Goal: Task Accomplishment & Management: Manage account settings

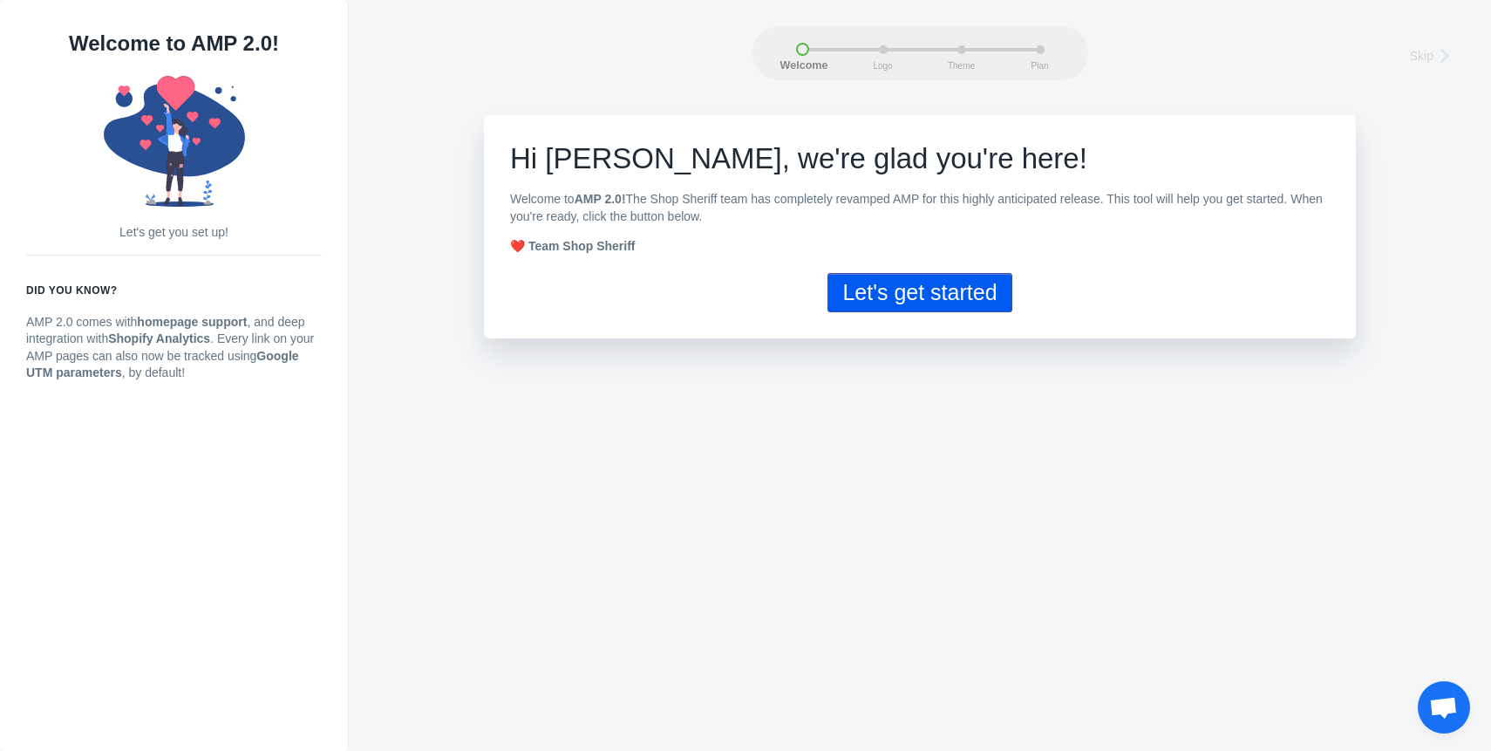
click at [931, 287] on button "Let's get started" at bounding box center [919, 292] width 184 height 39
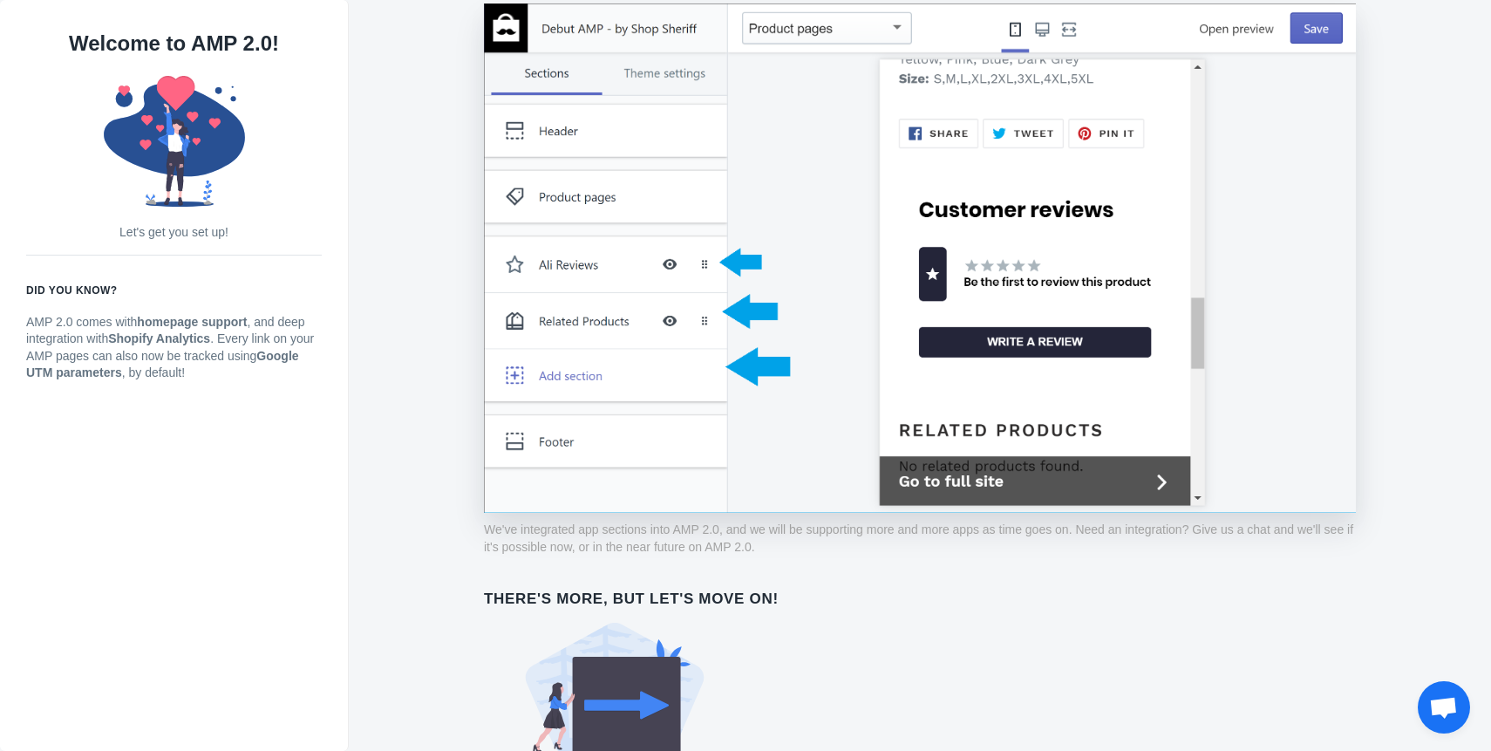
scroll to position [1283, 0]
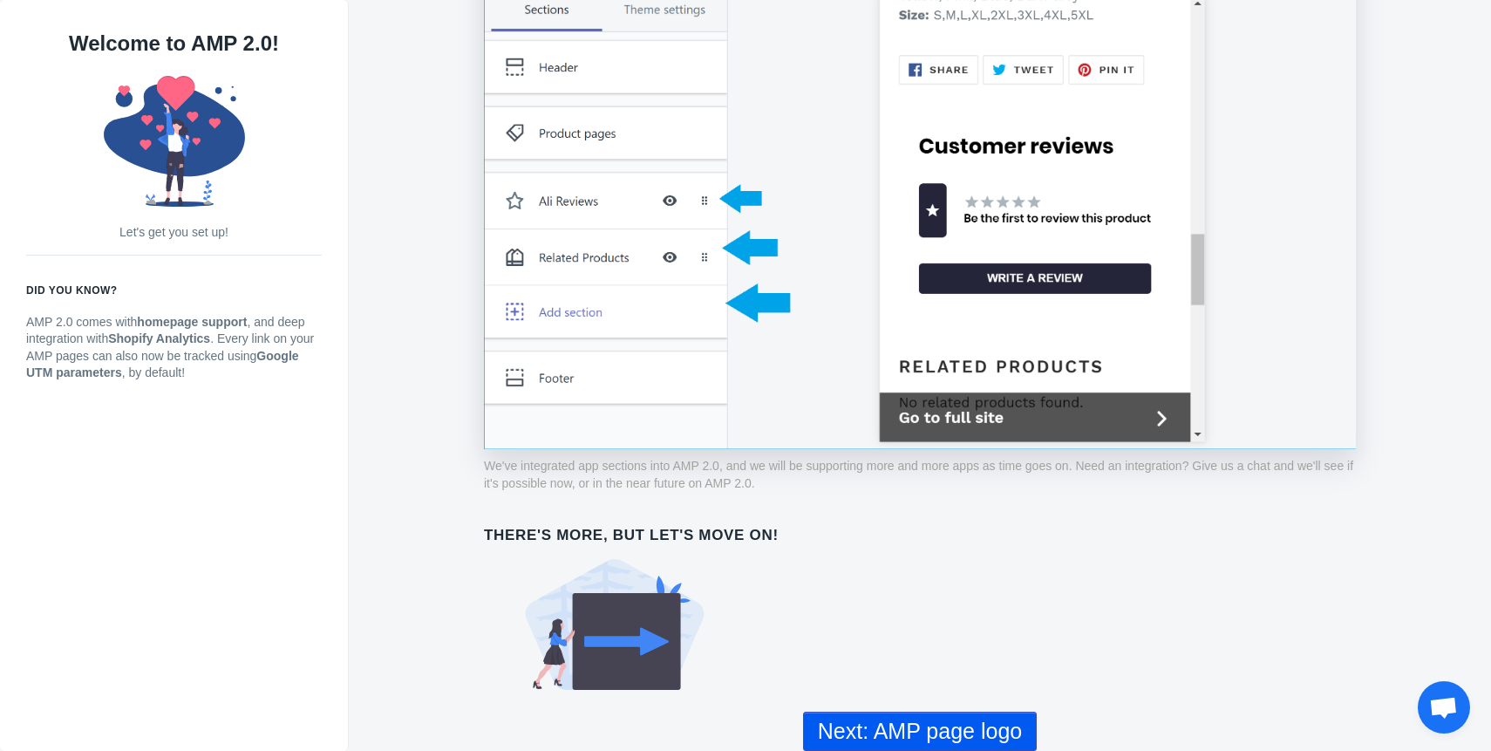
click at [984, 729] on button "Next: AMP page logo" at bounding box center [920, 730] width 234 height 39
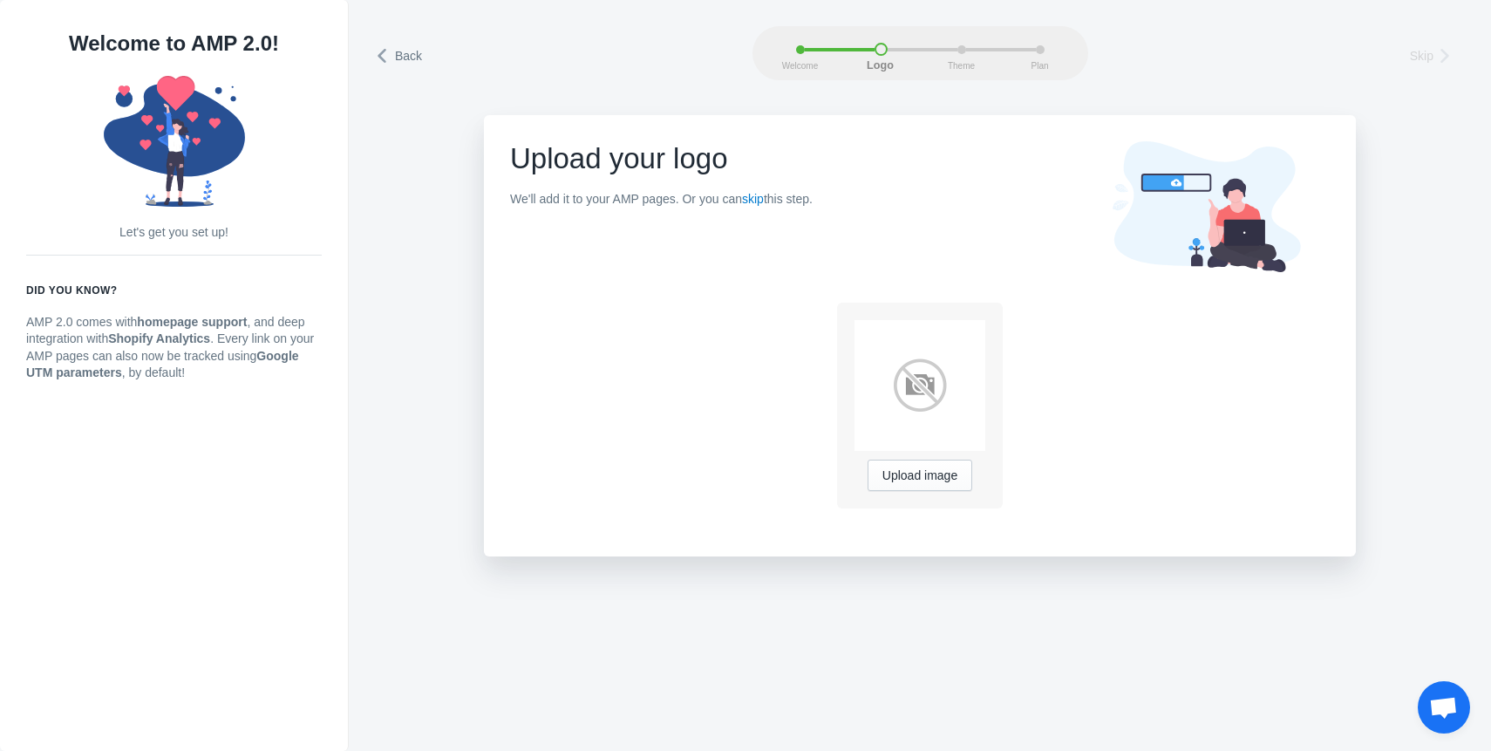
click at [918, 384] on img at bounding box center [919, 385] width 131 height 131
click at [928, 458] on div "Upload image" at bounding box center [919, 405] width 131 height 171
click at [928, 472] on span "Upload image" at bounding box center [919, 476] width 75 height 14
click at [901, 311] on div "Upload image" at bounding box center [920, 405] width 166 height 206
click at [937, 387] on img at bounding box center [919, 385] width 131 height 131
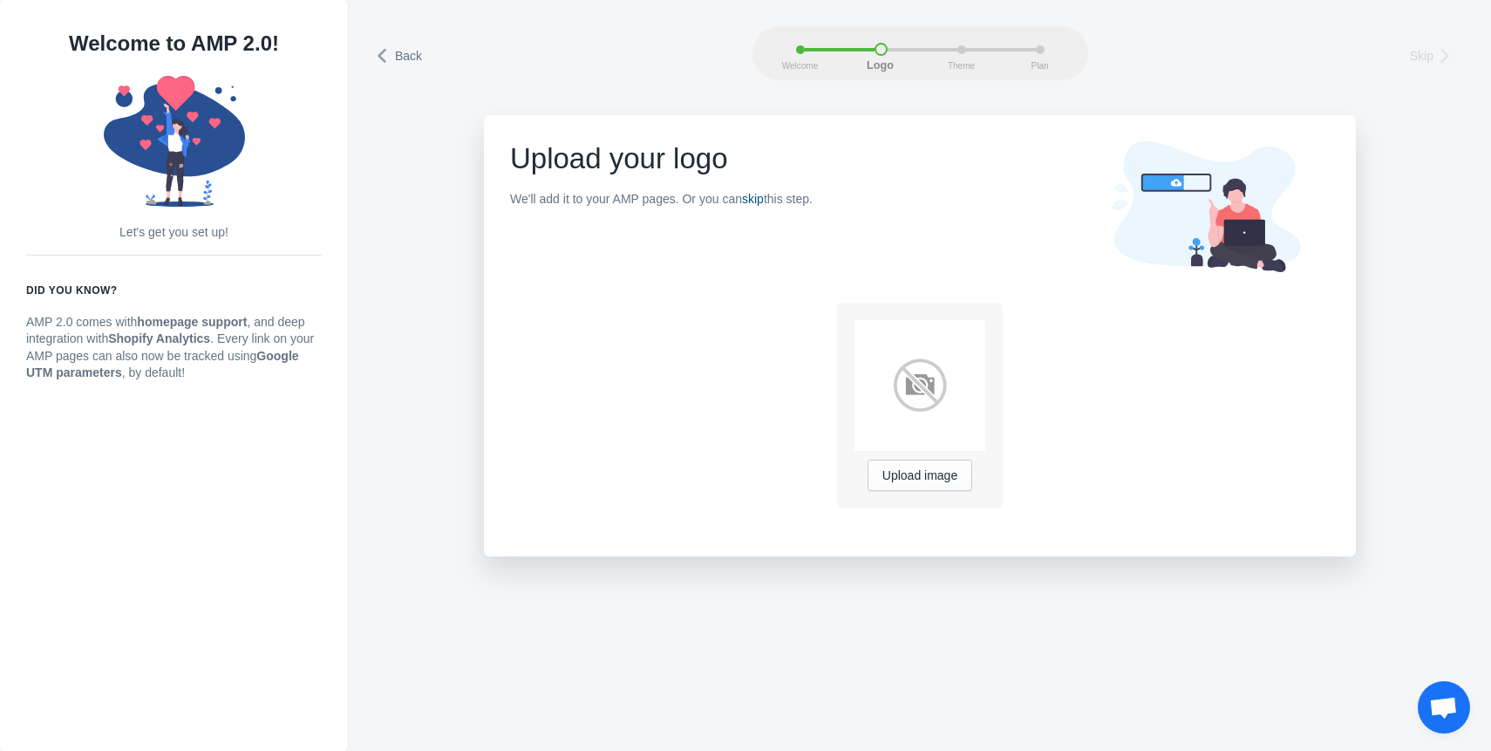
click at [764, 203] on link "skip" at bounding box center [753, 199] width 22 height 14
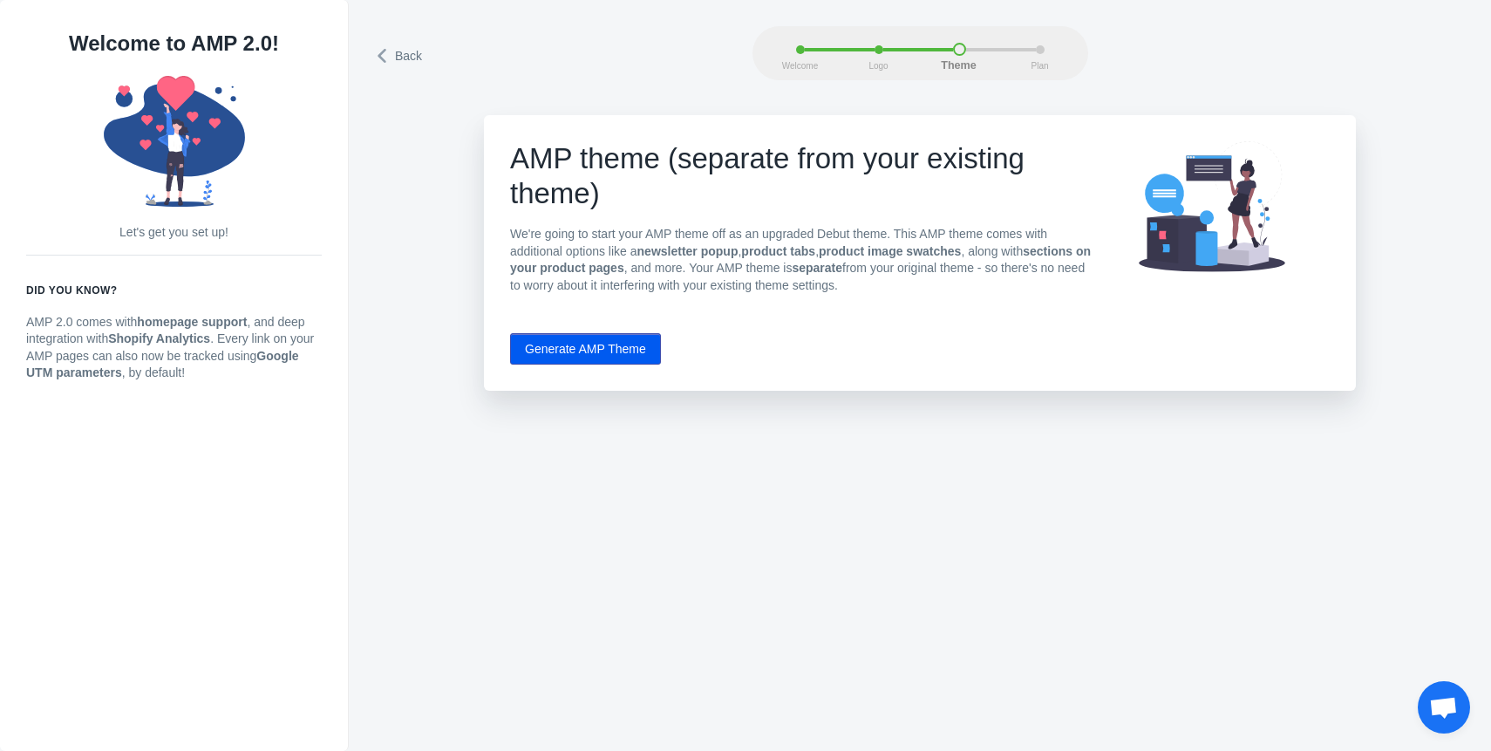
click at [543, 357] on button "Generate AMP Theme" at bounding box center [585, 348] width 151 height 31
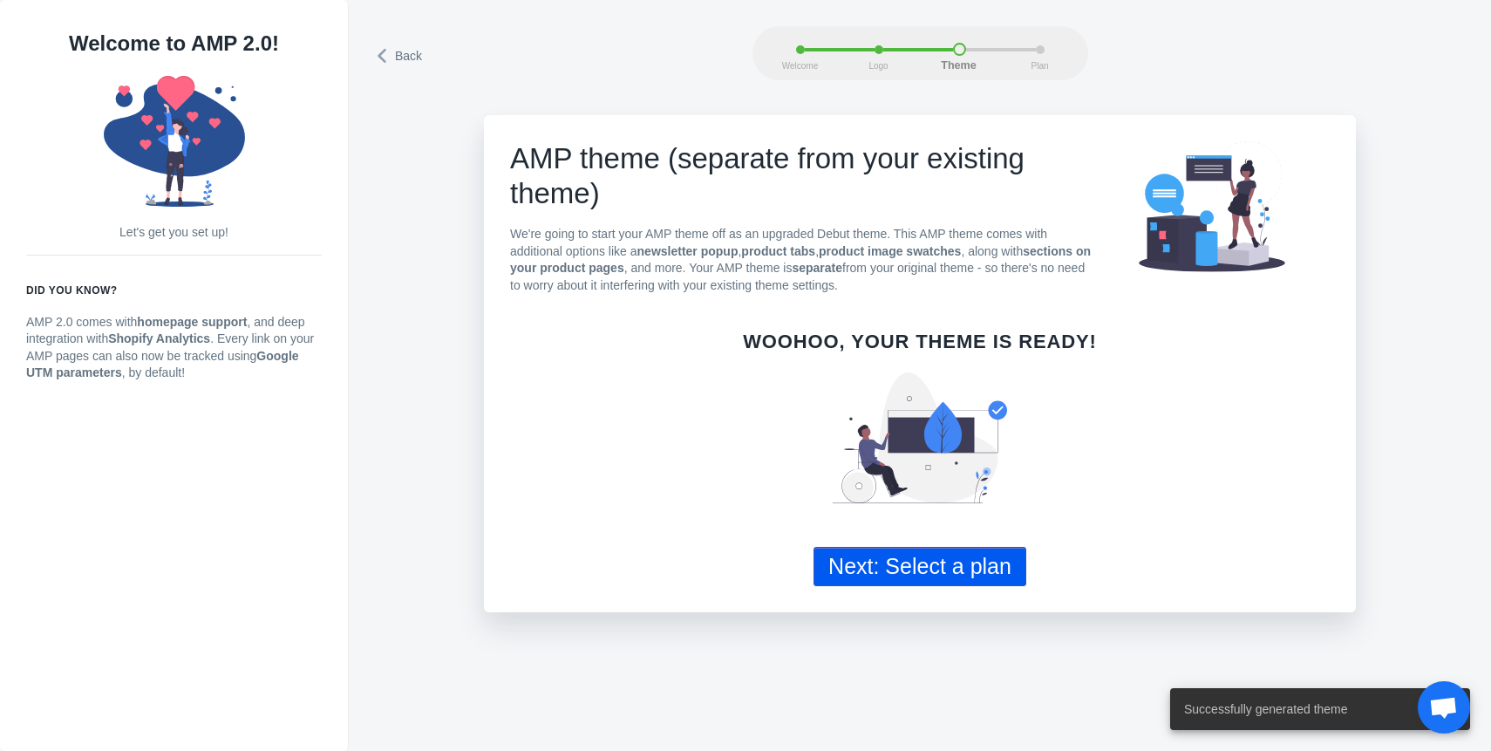
click at [956, 562] on button "Next: Select a plan" at bounding box center [919, 566] width 213 height 39
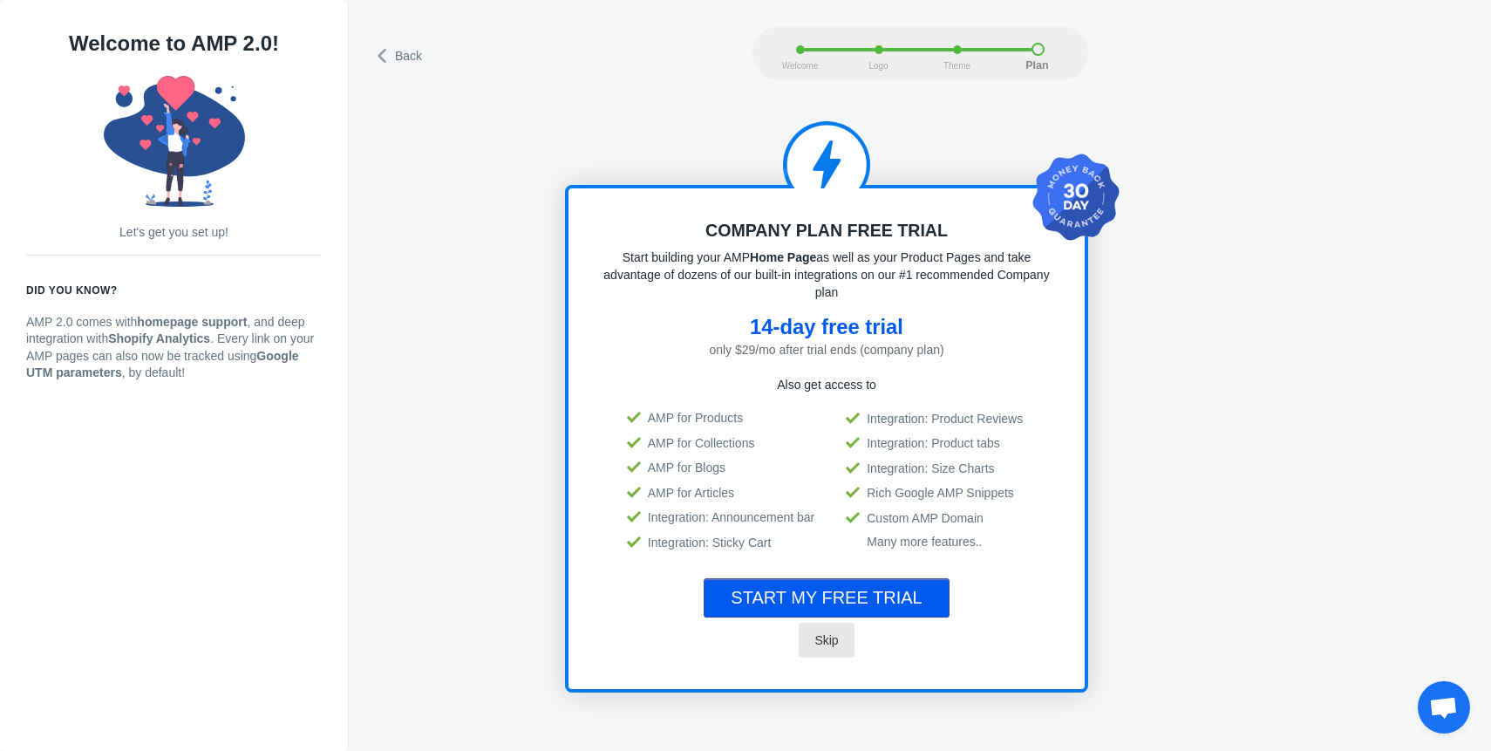
click at [816, 641] on span "Skip" at bounding box center [826, 640] width 24 height 14
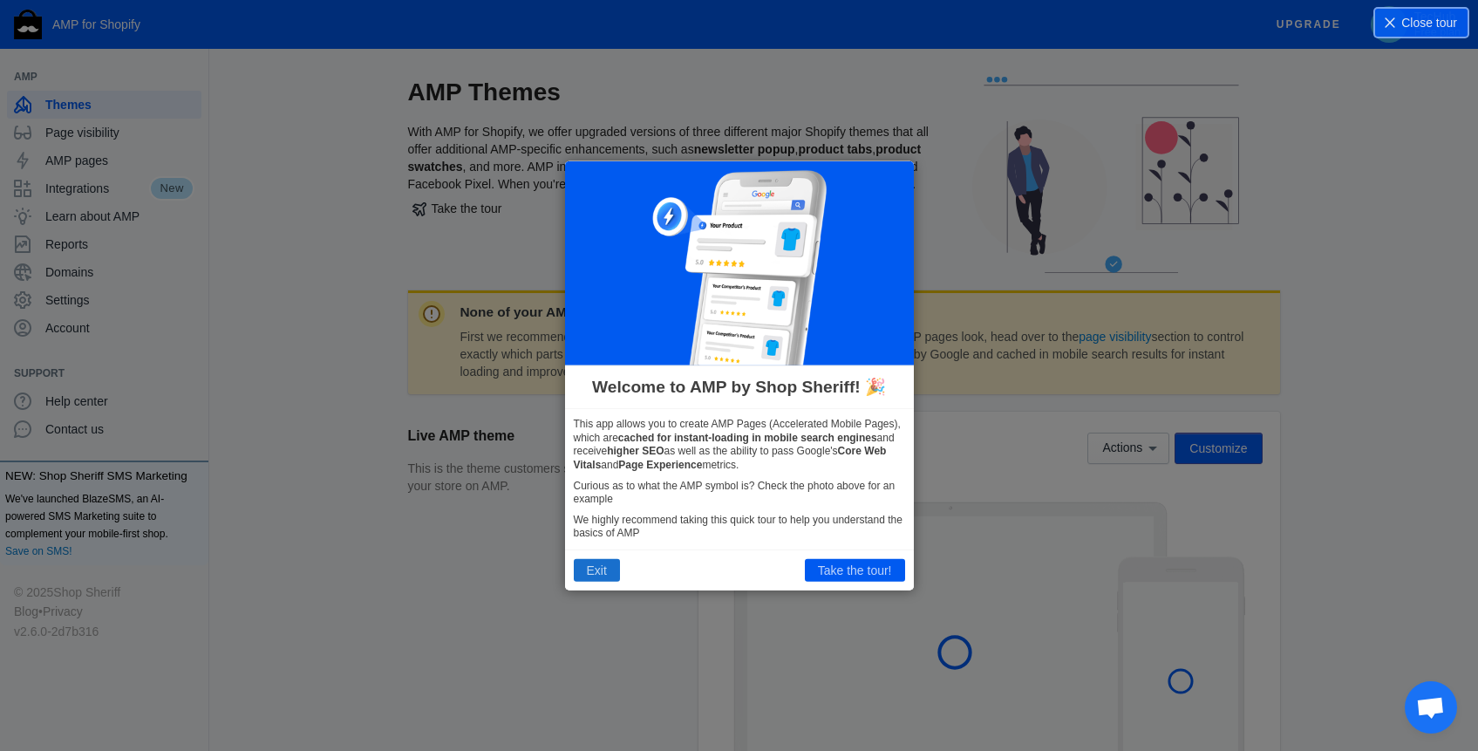
click at [597, 570] on button "Exit" at bounding box center [597, 570] width 46 height 23
